Goal: Information Seeking & Learning: Find contact information

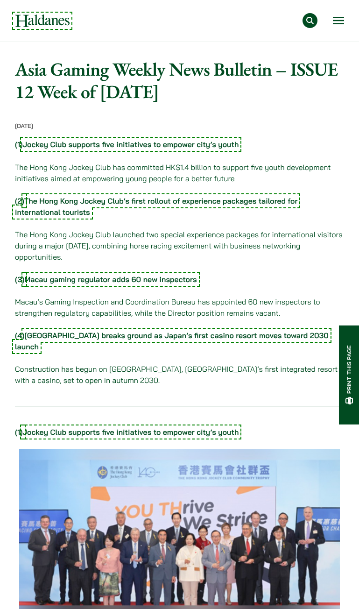
click at [344, 17] on div "Practice Areas Antitrust and Competition Law Civil Litigation & Dispute Resolut…" at bounding box center [179, 20] width 343 height 15
click at [339, 23] on button "Open menu" at bounding box center [338, 20] width 11 height 7
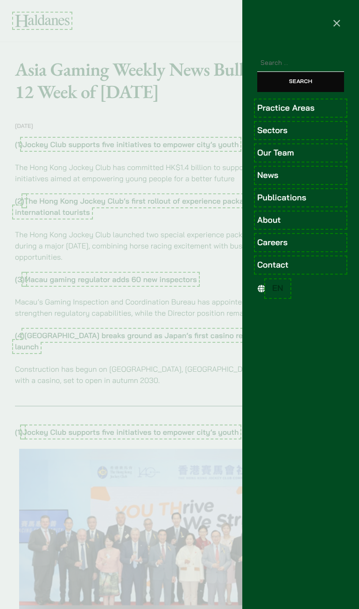
click at [273, 265] on link "Contact" at bounding box center [300, 265] width 87 height 13
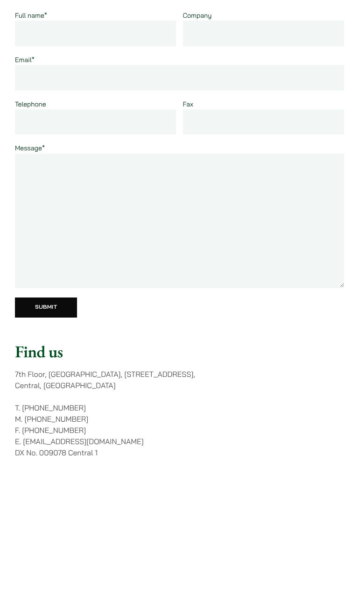
scroll to position [140, 0]
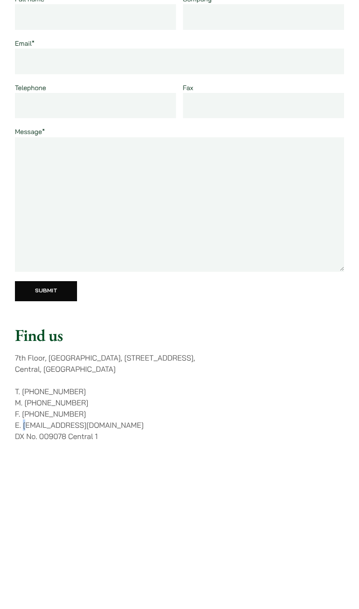
click at [26, 426] on p "T. (852) 2868 1234 M. (852) 9763 5524 F. (852) 2845 1637 E. enquiries@haldanes.…" at bounding box center [179, 413] width 329 height 56
click at [26, 425] on p "T. (852) 2868 1234 M. (852) 9763 5524 F. (852) 2845 1637 E. enquiries@haldanes.…" at bounding box center [179, 413] width 329 height 56
drag, startPoint x: 23, startPoint y: 425, endPoint x: 110, endPoint y: 428, distance: 86.4
click at [110, 428] on p "T. (852) 2868 1234 M. (852) 9763 5524 F. (852) 2845 1637 E. enquiries@haldanes.…" at bounding box center [179, 413] width 329 height 56
copy p "[EMAIL_ADDRESS][DOMAIN_NAME]"
